Goal: Task Accomplishment & Management: Manage account settings

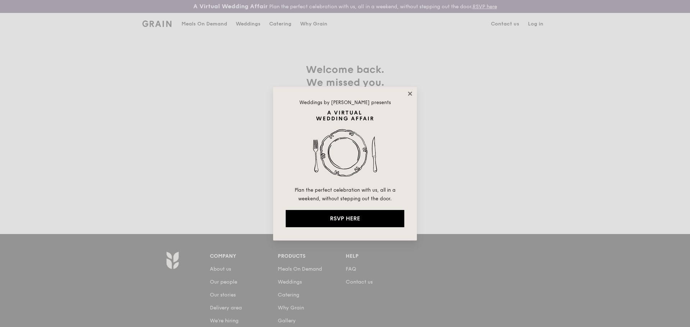
type input "[EMAIL_ADDRESS][DOMAIN_NAME]"
click at [409, 93] on icon at bounding box center [410, 94] width 4 height 4
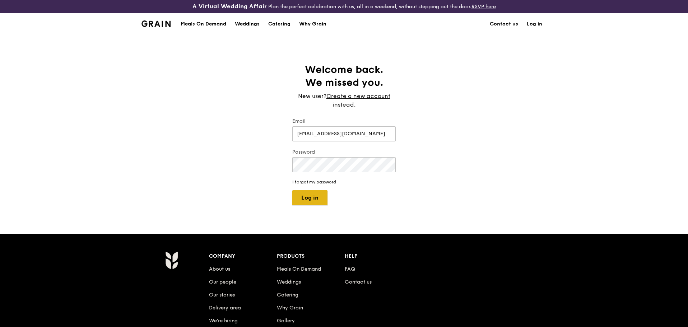
click at [307, 199] on button "Log in" at bounding box center [309, 197] width 35 height 15
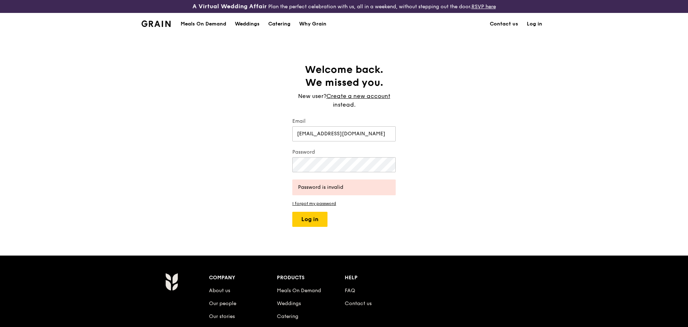
click at [246, 202] on div "Welcome back. We missed you. New user? Create a new account instead. Email ruic…" at bounding box center [344, 145] width 688 height 164
click at [309, 217] on button "Log in" at bounding box center [309, 219] width 35 height 15
click at [316, 205] on link "I forgot my password" at bounding box center [343, 203] width 103 height 5
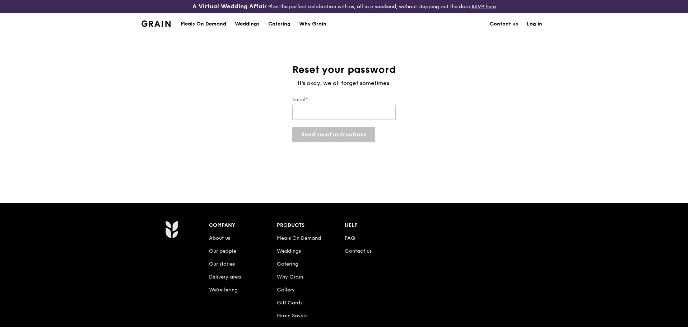
type input "[EMAIL_ADDRESS][DOMAIN_NAME]"
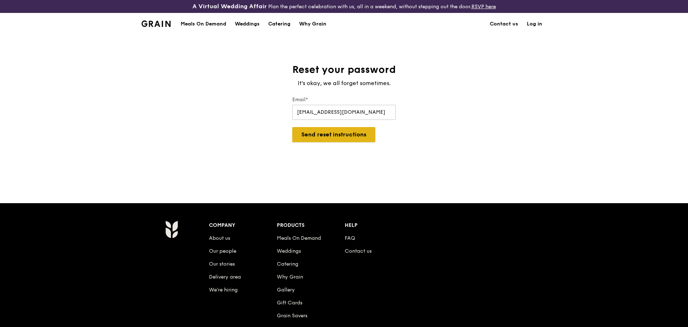
click at [318, 142] on button "Send reset instructions" at bounding box center [333, 134] width 83 height 15
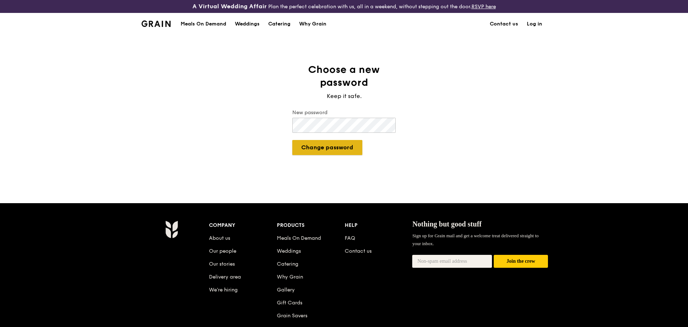
click at [312, 150] on button "Change password" at bounding box center [327, 147] width 70 height 15
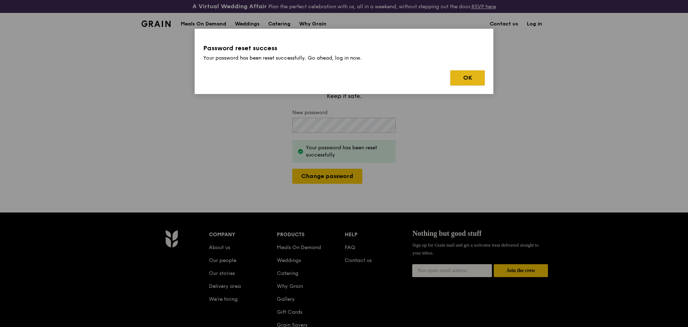
click at [463, 74] on button "OK" at bounding box center [467, 77] width 34 height 15
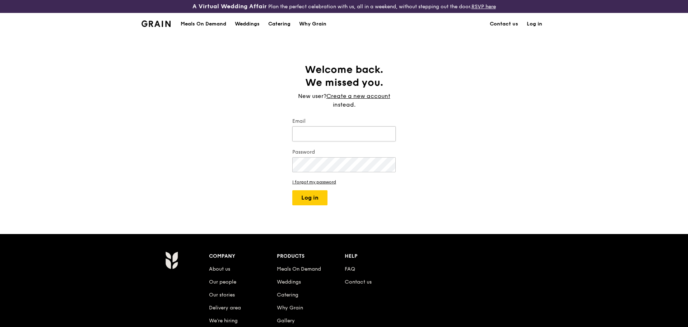
type input "[EMAIL_ADDRESS][DOMAIN_NAME]"
click at [343, 133] on input "[EMAIL_ADDRESS][DOMAIN_NAME]" at bounding box center [343, 133] width 103 height 15
click at [311, 195] on button "Log in" at bounding box center [309, 197] width 35 height 15
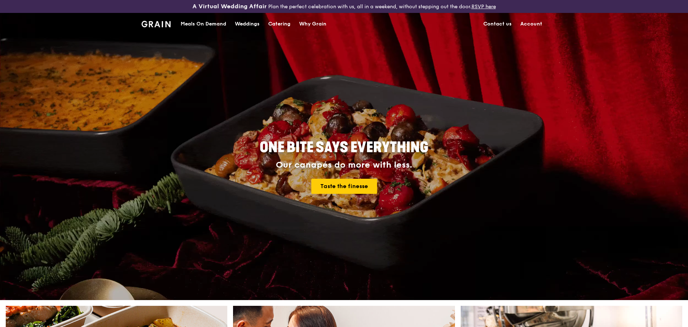
click at [533, 24] on link "Account" at bounding box center [531, 24] width 31 height 22
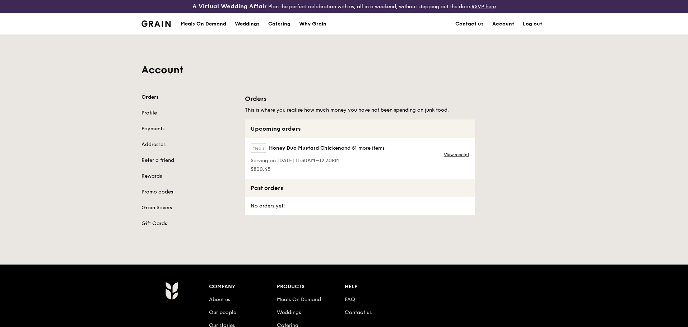
click at [450, 157] on link "View receipt" at bounding box center [456, 155] width 25 height 6
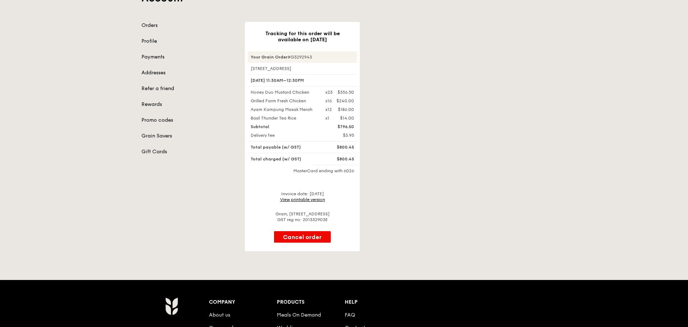
scroll to position [36, 0]
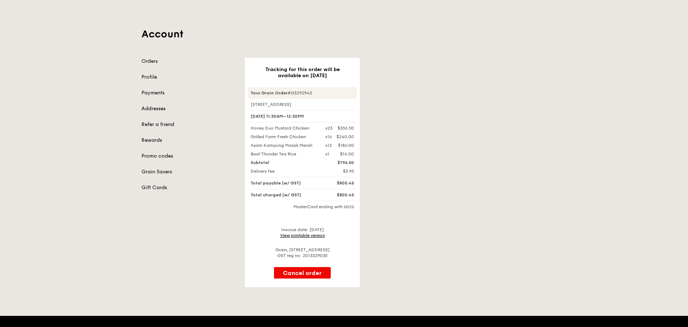
click at [312, 236] on link "View printable version" at bounding box center [302, 235] width 45 height 5
